Goal: Use online tool/utility: Utilize a website feature to perform a specific function

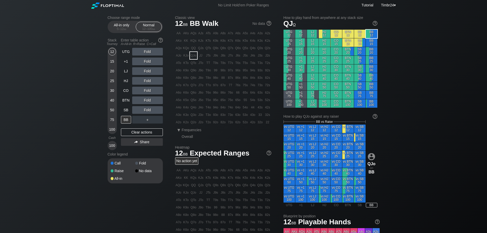
scroll to position [12, 0]
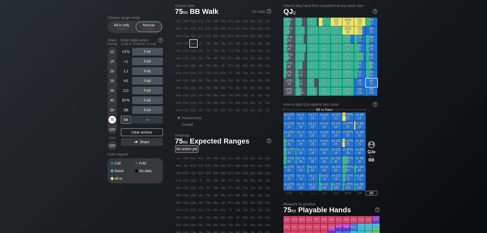
click at [115, 120] on div "75" at bounding box center [112, 120] width 8 height 8
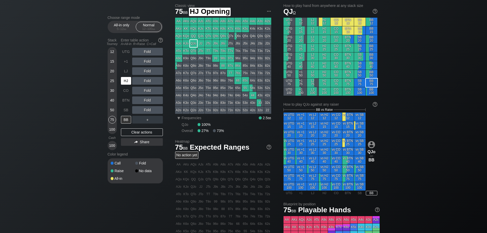
click at [125, 79] on div "HJ" at bounding box center [126, 81] width 10 height 8
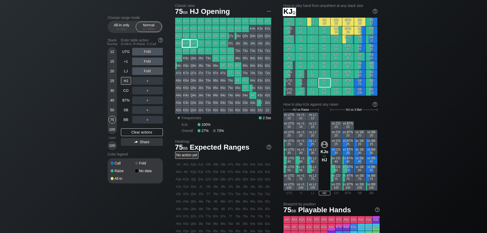
click at [184, 42] on div "KJo" at bounding box center [186, 43] width 7 height 7
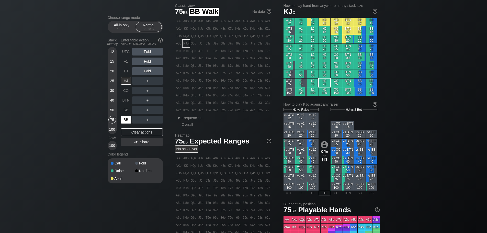
click at [128, 120] on div "BB" at bounding box center [126, 120] width 10 height 8
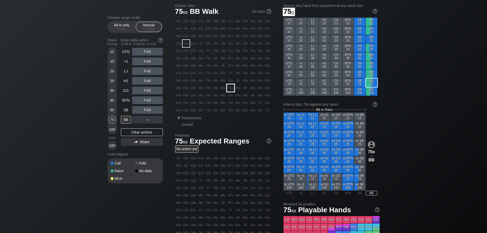
click at [231, 88] on div "75o" at bounding box center [230, 87] width 7 height 7
click at [143, 51] on div "R ✕" at bounding box center [147, 52] width 10 height 8
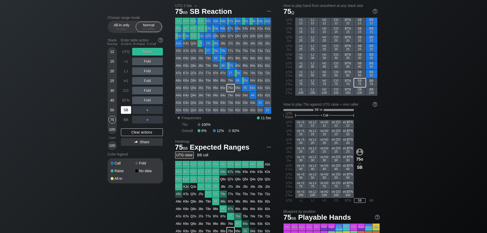
click at [122, 106] on div "SB" at bounding box center [126, 110] width 11 height 10
click at [144, 50] on div "R ✕" at bounding box center [147, 52] width 10 height 8
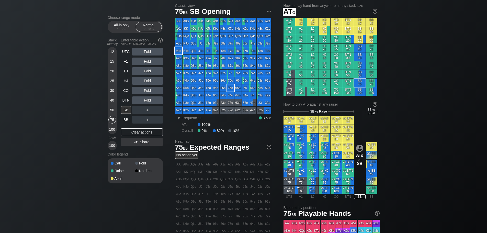
click at [178, 51] on div "ATo" at bounding box center [178, 50] width 7 height 7
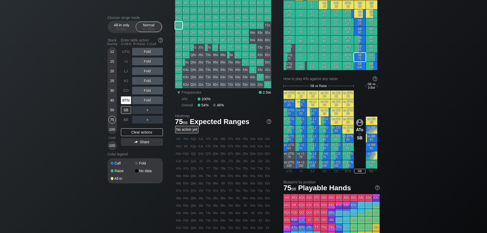
click at [125, 104] on div "BTN" at bounding box center [126, 100] width 10 height 8
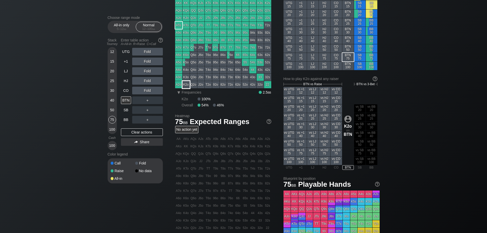
click at [183, 83] on div "K2o" at bounding box center [186, 84] width 7 height 7
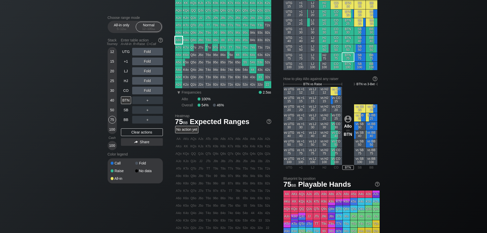
click at [177, 42] on div "A8o" at bounding box center [178, 40] width 7 height 7
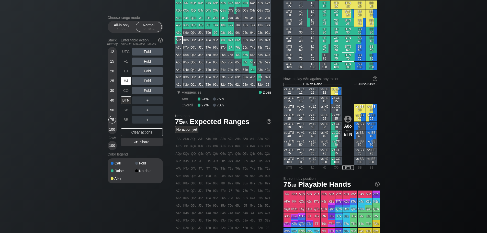
click at [128, 83] on div "HJ" at bounding box center [126, 81] width 10 height 8
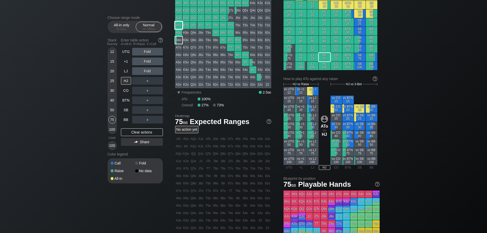
click at [179, 21] on div "AA AKs AQs AJs ATs A9s A8s A7s A6s A5s A4s A3s A2s AKo KK KQs KJs KTs K9s K8s K…" at bounding box center [223, 40] width 96 height 96
click at [180, 25] on div "ATo" at bounding box center [178, 25] width 7 height 7
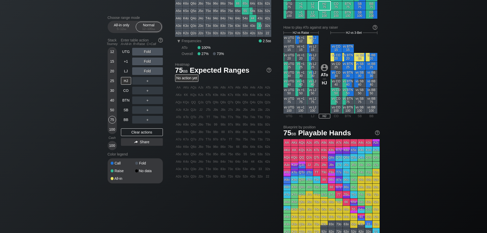
scroll to position [89, 0]
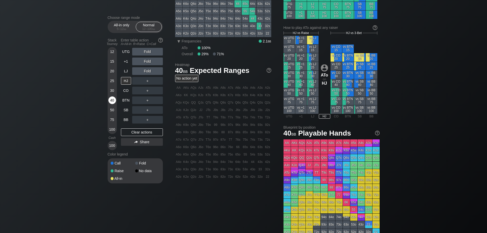
click at [113, 101] on div "40" at bounding box center [112, 100] width 8 height 8
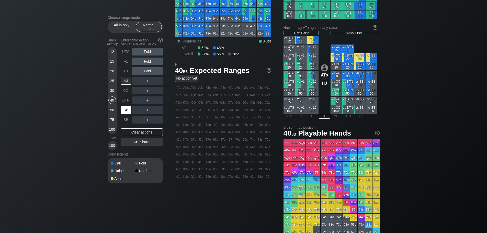
click at [127, 109] on div "SB" at bounding box center [126, 110] width 10 height 8
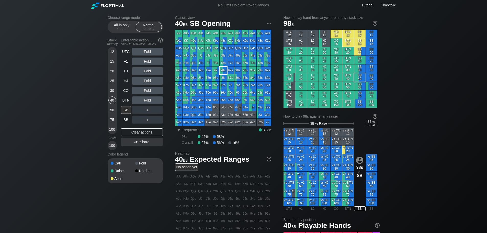
click at [223, 70] on div "98s" at bounding box center [223, 70] width 7 height 7
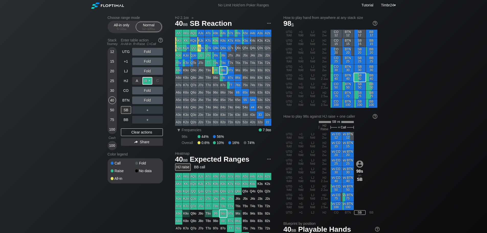
click at [147, 82] on div "R ✕" at bounding box center [147, 81] width 10 height 8
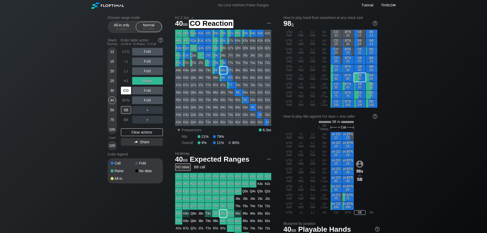
click at [126, 91] on div "CO" at bounding box center [126, 91] width 10 height 8
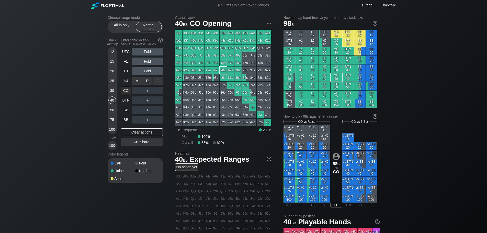
click at [148, 82] on div "R ✕" at bounding box center [147, 81] width 10 height 8
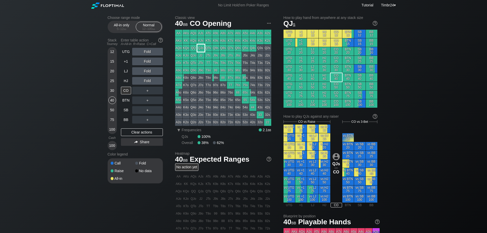
click at [202, 48] on div "QJs" at bounding box center [200, 48] width 7 height 7
click at [134, 82] on div "A ✕" at bounding box center [137, 81] width 10 height 8
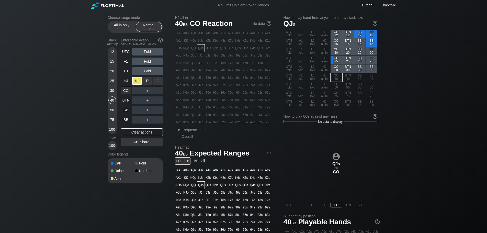
click at [134, 82] on div "A ✕" at bounding box center [137, 81] width 10 height 8
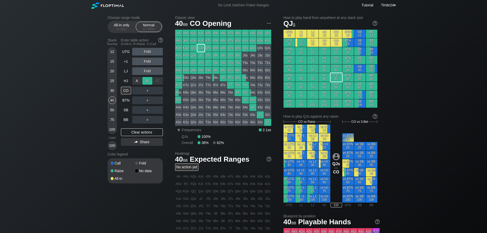
click at [149, 79] on div "R ✕" at bounding box center [147, 81] width 10 height 8
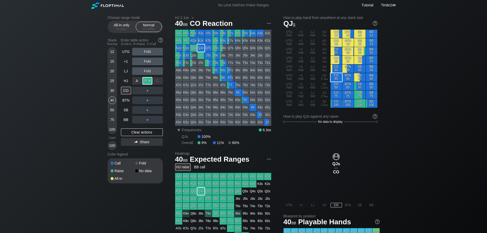
click at [149, 79] on div "R ✕" at bounding box center [147, 81] width 10 height 8
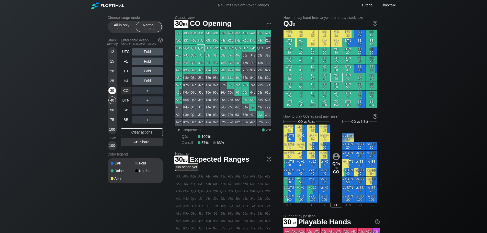
click at [111, 89] on div "30" at bounding box center [112, 91] width 8 height 8
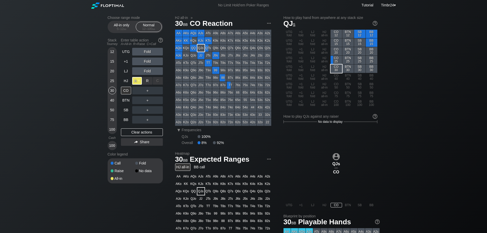
click at [137, 81] on div "A ✕" at bounding box center [137, 81] width 10 height 8
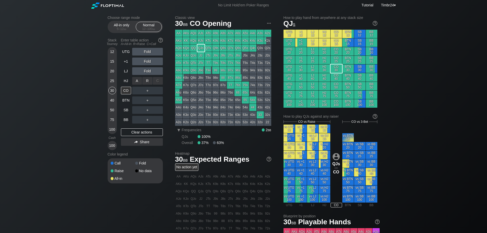
click at [146, 83] on div "R ✕" at bounding box center [147, 81] width 10 height 8
click at [134, 81] on div "A ✕" at bounding box center [137, 81] width 10 height 8
click at [138, 81] on div "A ✕" at bounding box center [137, 81] width 10 height 8
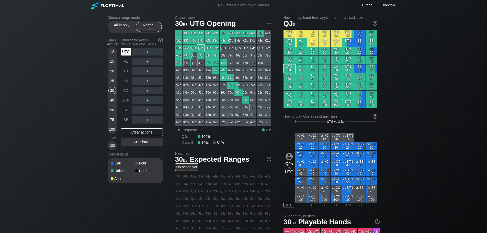
click at [130, 52] on div "UTG" at bounding box center [126, 52] width 10 height 8
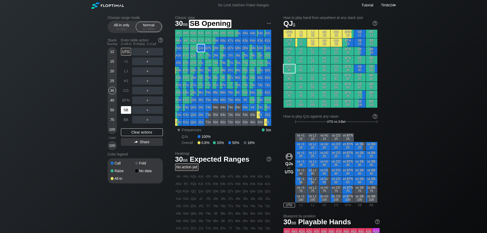
click at [129, 110] on div "SB" at bounding box center [126, 110] width 10 height 8
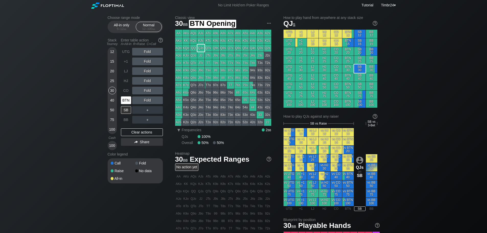
click at [123, 101] on div "BTN" at bounding box center [126, 100] width 10 height 8
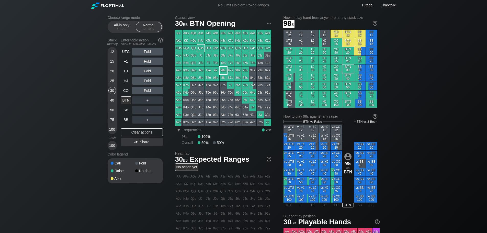
click at [223, 69] on div "98s" at bounding box center [223, 70] width 7 height 7
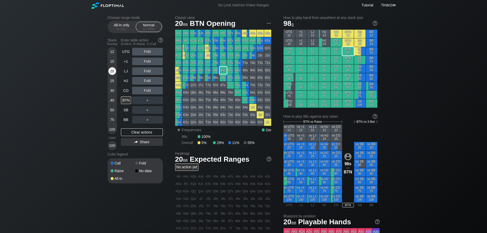
click at [111, 75] on div "20" at bounding box center [112, 71] width 8 height 8
click at [150, 89] on div "R ✕" at bounding box center [147, 91] width 10 height 8
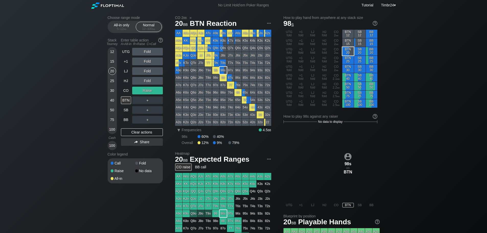
click at [110, 82] on div "25" at bounding box center [112, 81] width 8 height 8
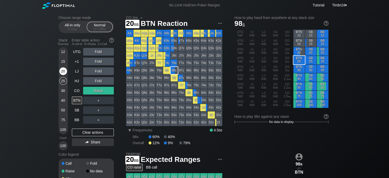
click at [65, 73] on div "20" at bounding box center [63, 71] width 8 height 8
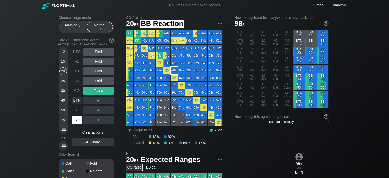
click at [76, 120] on div "BB" at bounding box center [77, 120] width 10 height 8
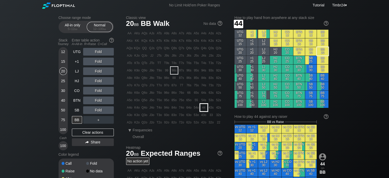
click at [205, 106] on div "44" at bounding box center [203, 107] width 7 height 7
click at [98, 88] on div "R ✕" at bounding box center [98, 91] width 10 height 8
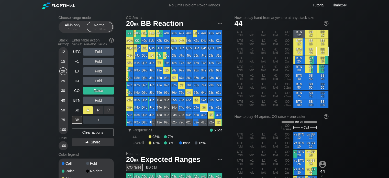
click at [88, 107] on div "A ✕" at bounding box center [88, 110] width 10 height 8
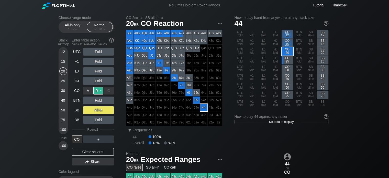
click at [95, 90] on div "R ✕" at bounding box center [98, 91] width 10 height 8
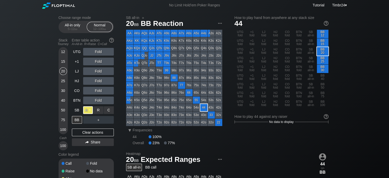
click at [90, 112] on div "A ✕" at bounding box center [88, 110] width 10 height 8
